Goal: Find specific page/section: Find specific page/section

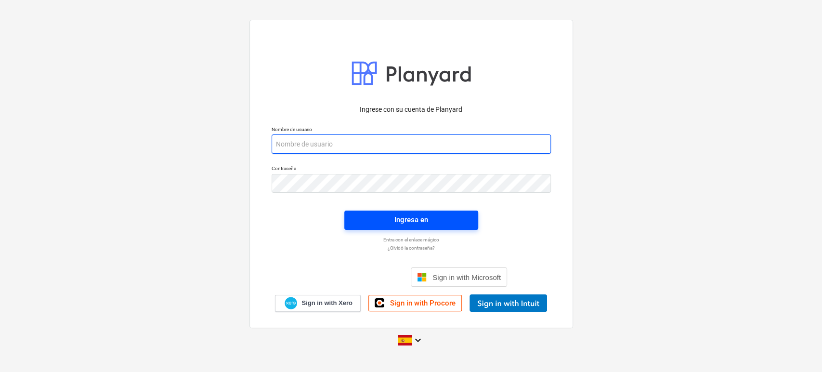
type input "[EMAIL_ADDRESS][DOMAIN_NAME]"
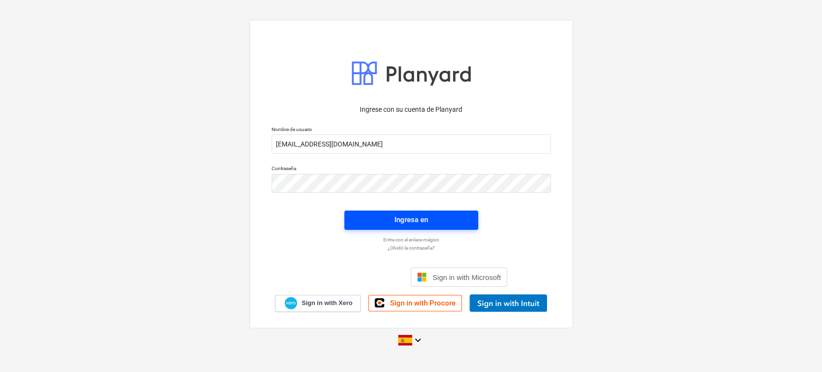
click at [412, 215] on div "Ingresa en" at bounding box center [412, 219] width 34 height 13
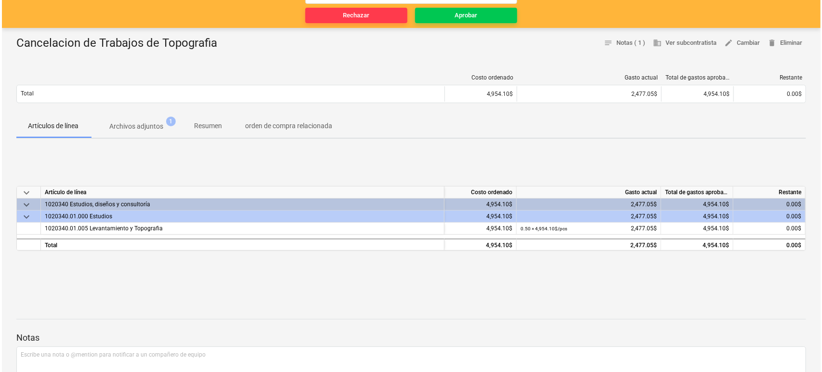
scroll to position [107, 0]
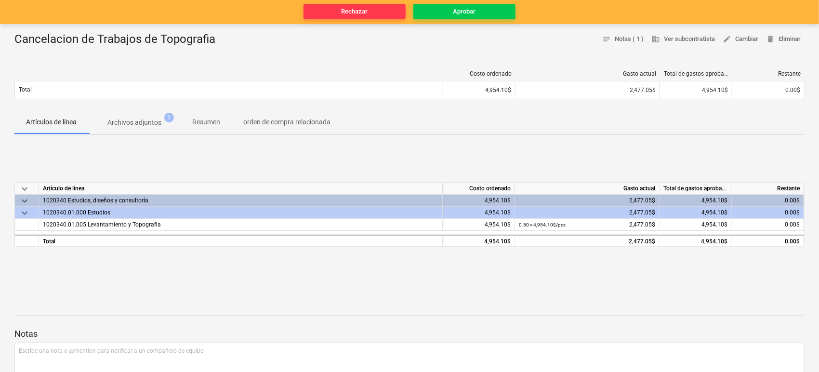
click at [131, 122] on p "Archivos adjuntos" at bounding box center [134, 123] width 54 height 10
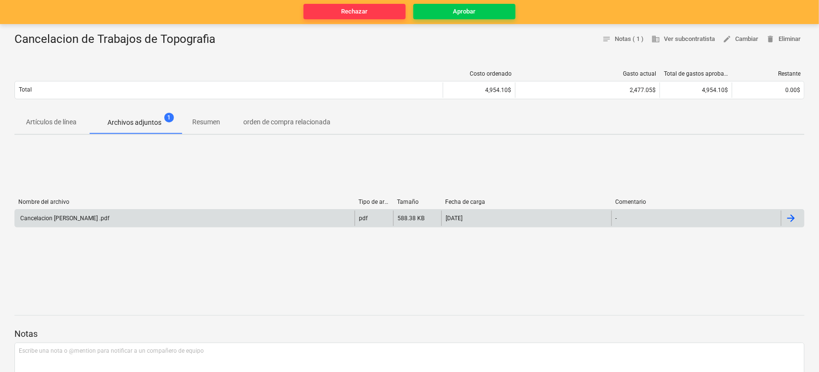
click at [52, 218] on div "Cancelacion [PERSON_NAME] .pdf" at bounding box center [64, 218] width 91 height 7
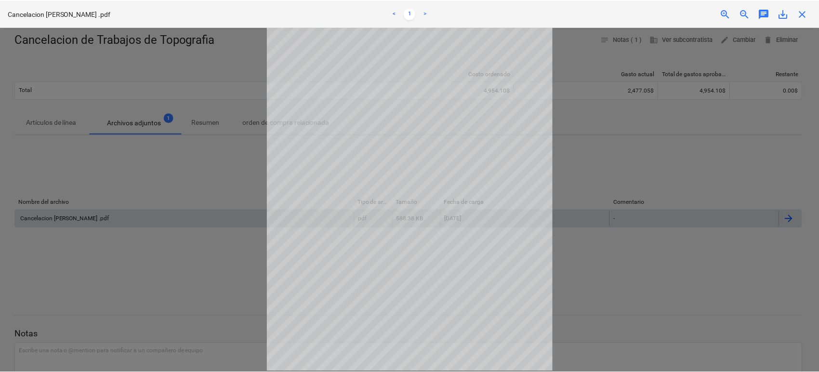
scroll to position [62, 0]
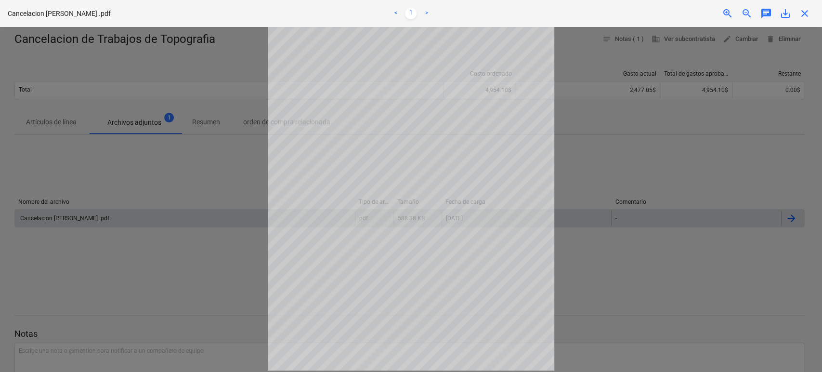
click at [224, 176] on div at bounding box center [411, 199] width 822 height 345
click at [216, 71] on div at bounding box center [411, 199] width 822 height 345
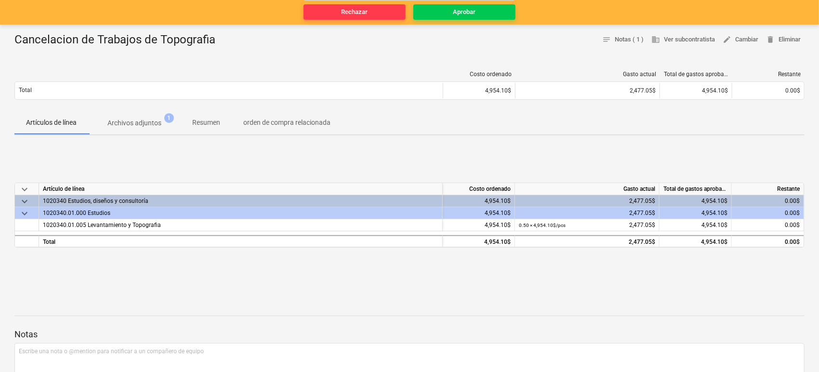
scroll to position [107, 0]
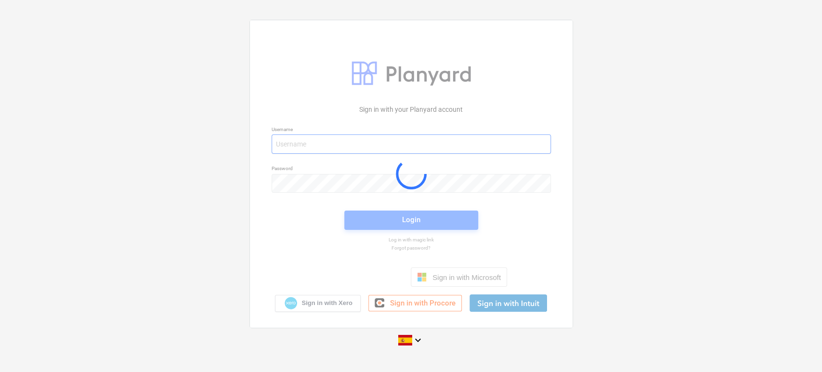
type input "jchoy+zahina@aricsa.net"
click at [384, 220] on div at bounding box center [411, 173] width 323 height 307
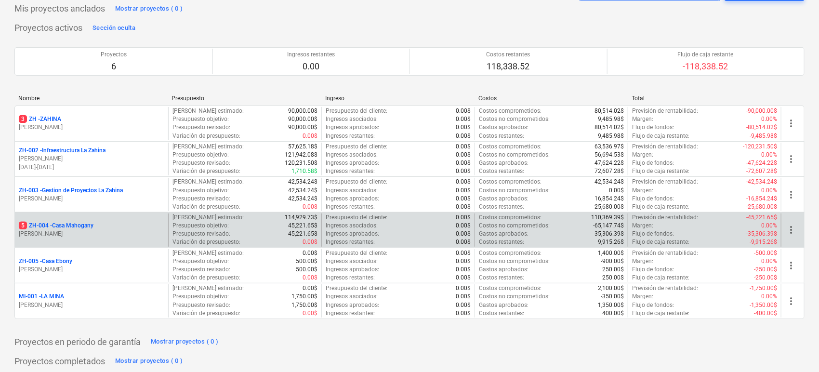
scroll to position [53, 0]
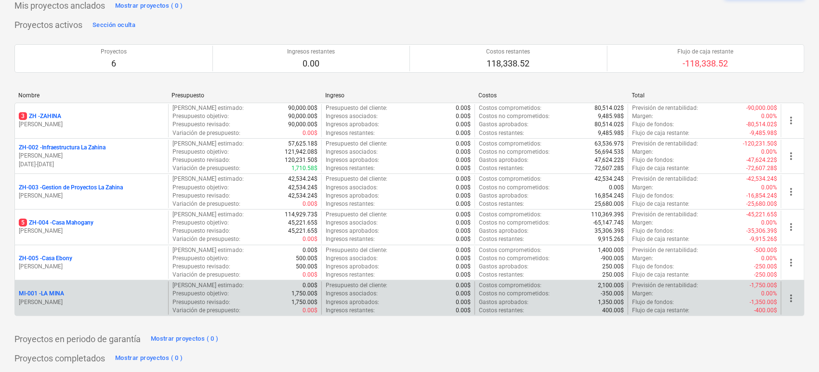
click at [44, 292] on p "MI-001 - LA MINA" at bounding box center [41, 294] width 45 height 8
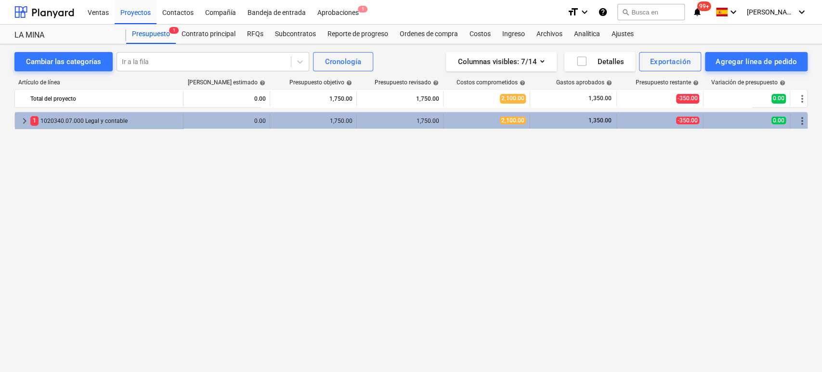
click at [37, 121] on span "1" at bounding box center [34, 120] width 8 height 9
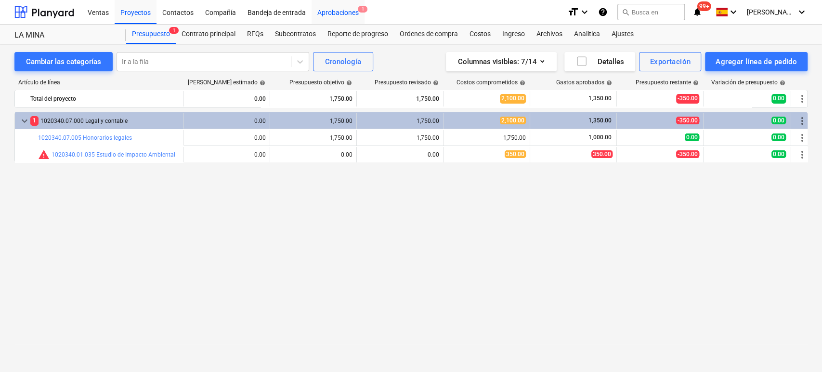
click at [335, 10] on div "Aprobaciones 1" at bounding box center [338, 12] width 53 height 25
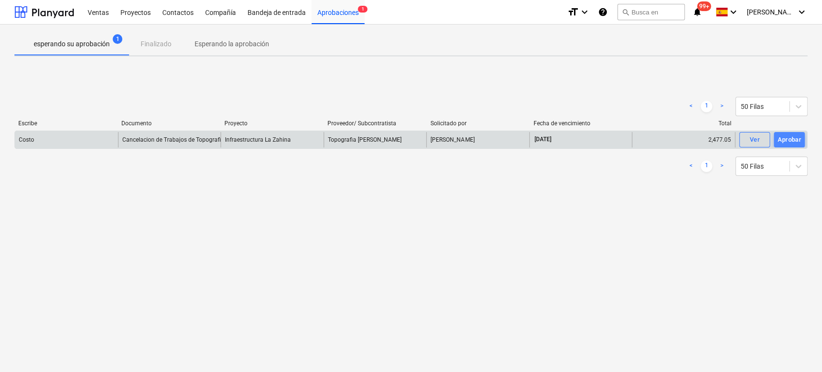
click at [794, 140] on div "Aprobar" at bounding box center [790, 139] width 24 height 11
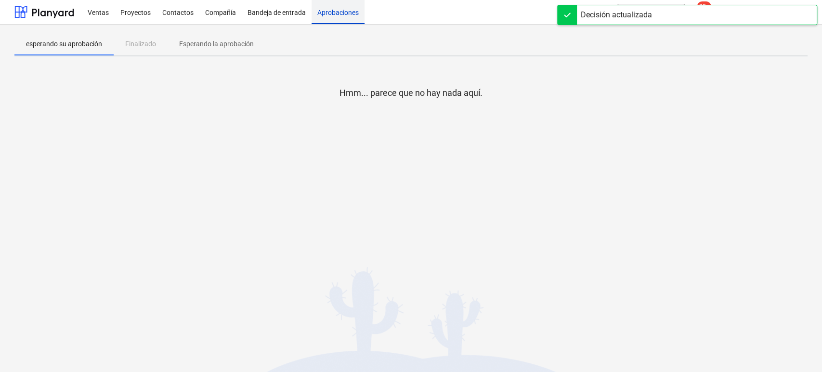
click at [339, 12] on div "Aprobaciones" at bounding box center [338, 12] width 53 height 25
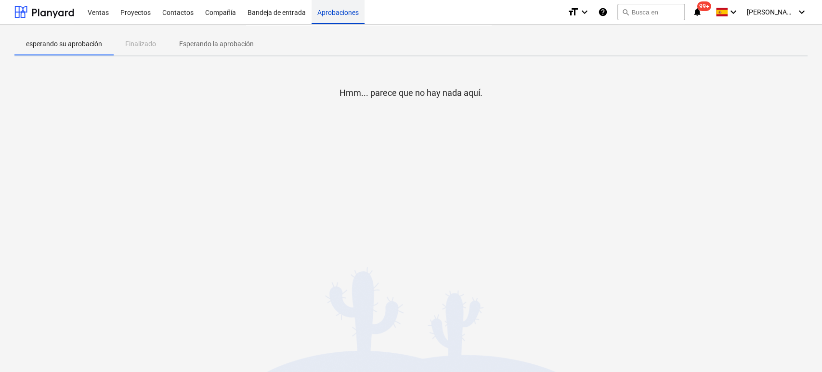
click at [339, 14] on div "Aprobaciones" at bounding box center [338, 12] width 53 height 25
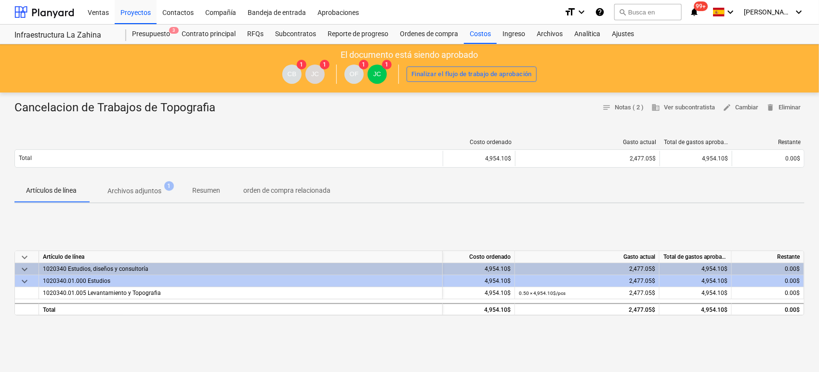
click at [123, 191] on p "Archivos adjuntos" at bounding box center [134, 191] width 54 height 10
click at [344, 13] on div "Aprobaciones 1" at bounding box center [338, 12] width 53 height 25
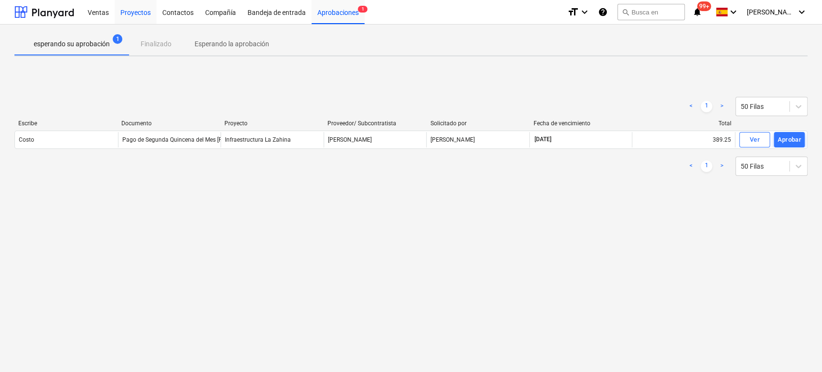
click at [139, 15] on div "Proyectos" at bounding box center [136, 12] width 42 height 25
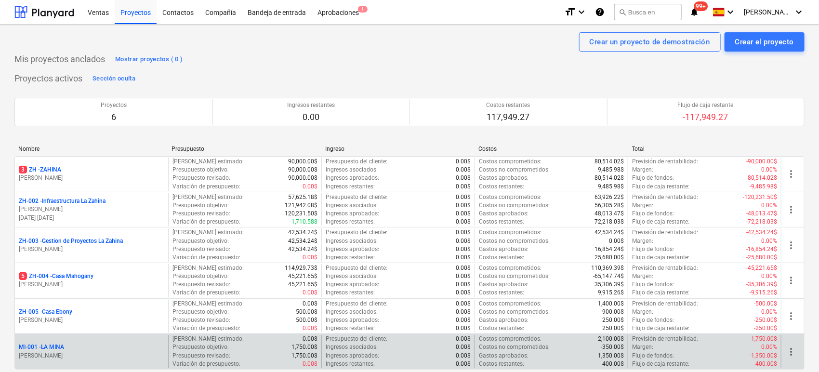
click at [54, 347] on p "MI-001 - LA MINA" at bounding box center [41, 347] width 45 height 8
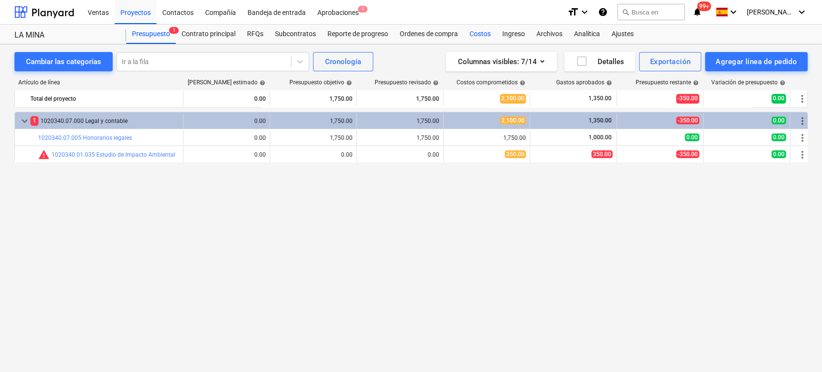
click at [474, 30] on div "Costos" at bounding box center [480, 34] width 33 height 19
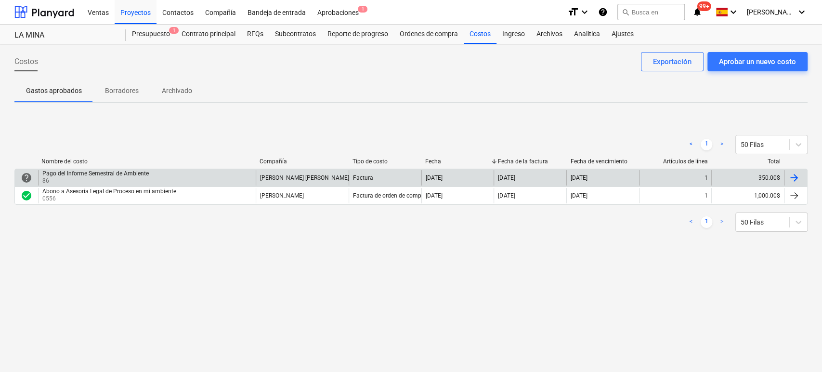
click at [85, 170] on div "Pago del Informe Semestral de Ambiente" at bounding box center [95, 173] width 106 height 7
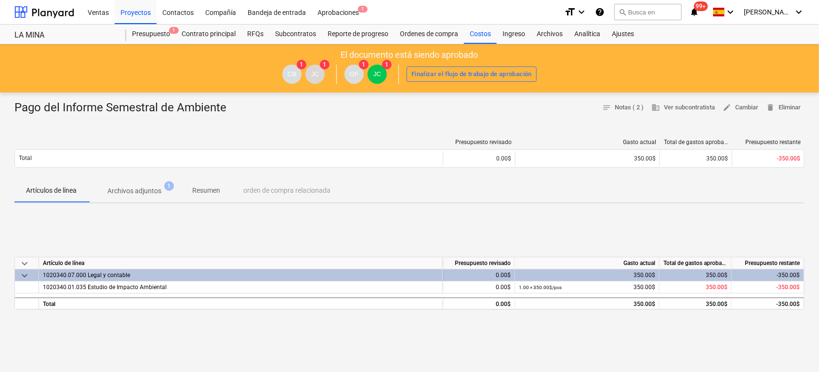
click at [153, 190] on p "Archivos adjuntos" at bounding box center [134, 191] width 54 height 10
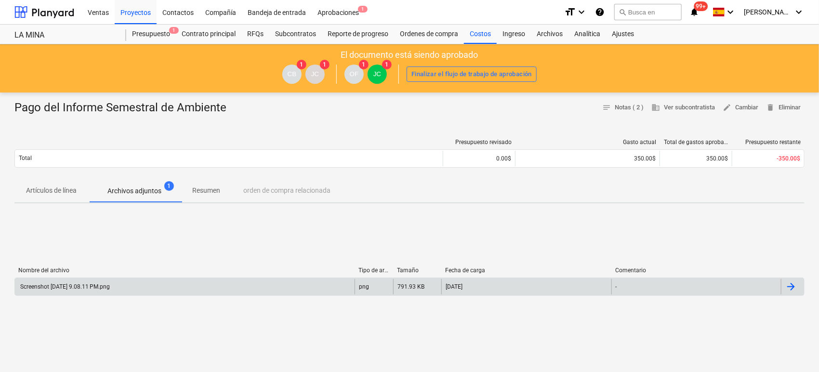
click at [106, 288] on div "Screenshot 2025-08-11 at 9.08.11 PM.png" at bounding box center [64, 286] width 91 height 7
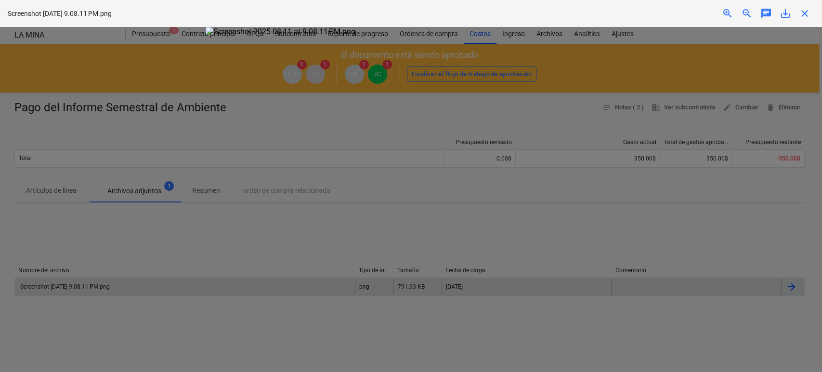
click at [129, 314] on div at bounding box center [411, 199] width 822 height 345
click at [170, 105] on div at bounding box center [411, 199] width 822 height 345
drag, startPoint x: 180, startPoint y: 62, endPoint x: 113, endPoint y: 19, distance: 79.5
click at [181, 61] on div at bounding box center [411, 199] width 822 height 345
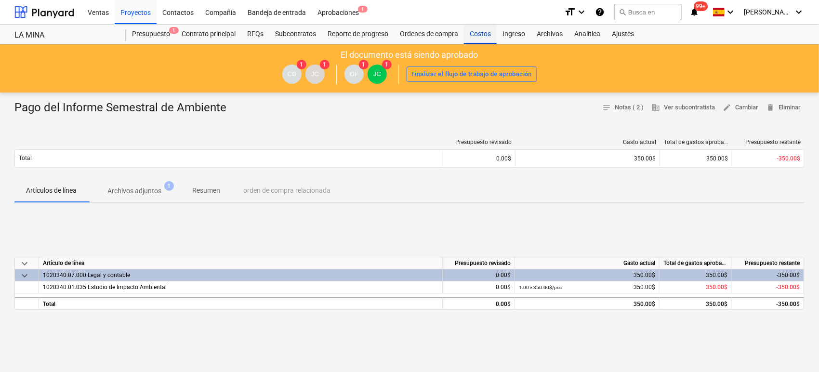
click at [477, 33] on div "Costos" at bounding box center [480, 34] width 33 height 19
